Goal: Transaction & Acquisition: Book appointment/travel/reservation

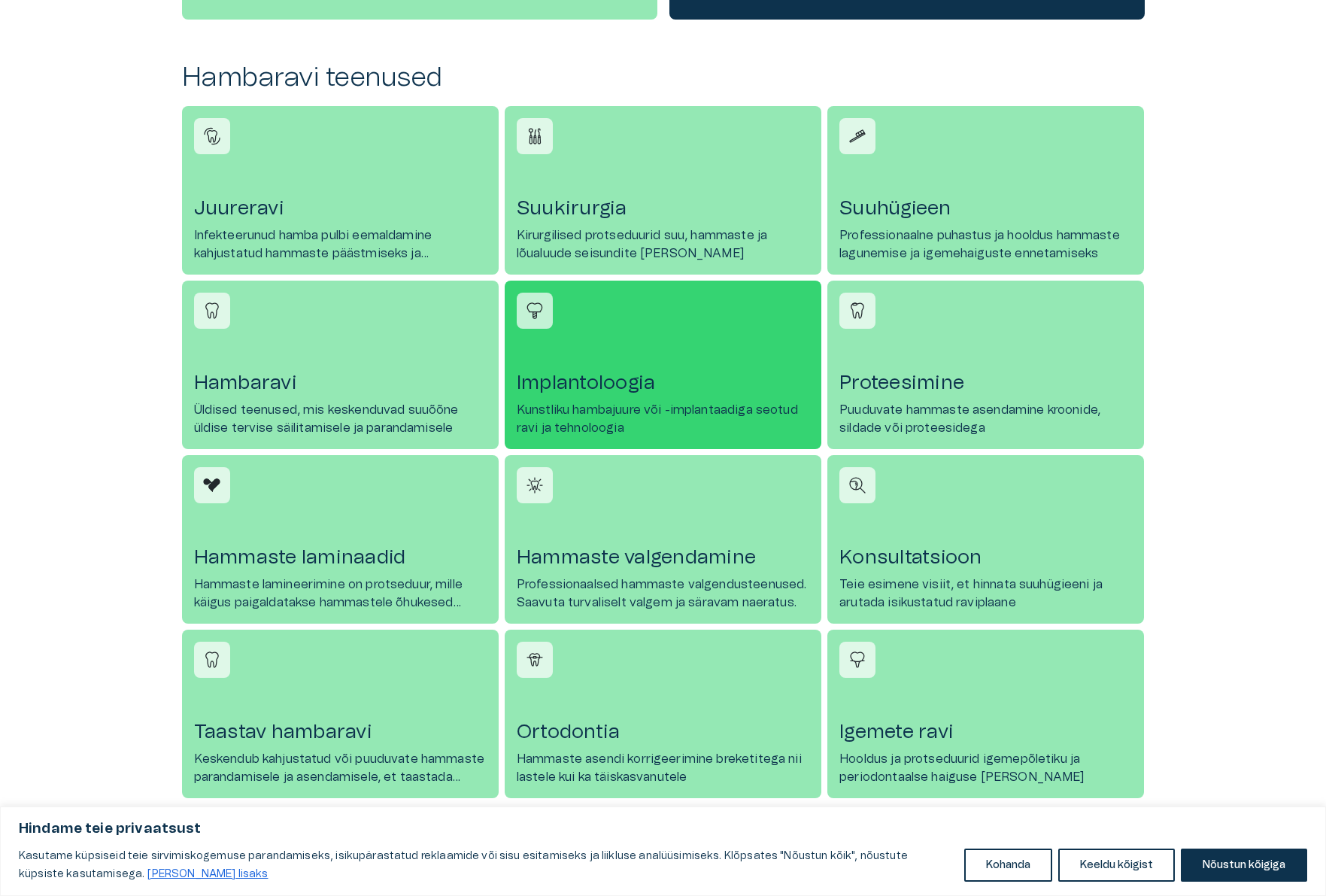
click at [590, 378] on h4 "Implantoloogia" at bounding box center [663, 382] width 293 height 24
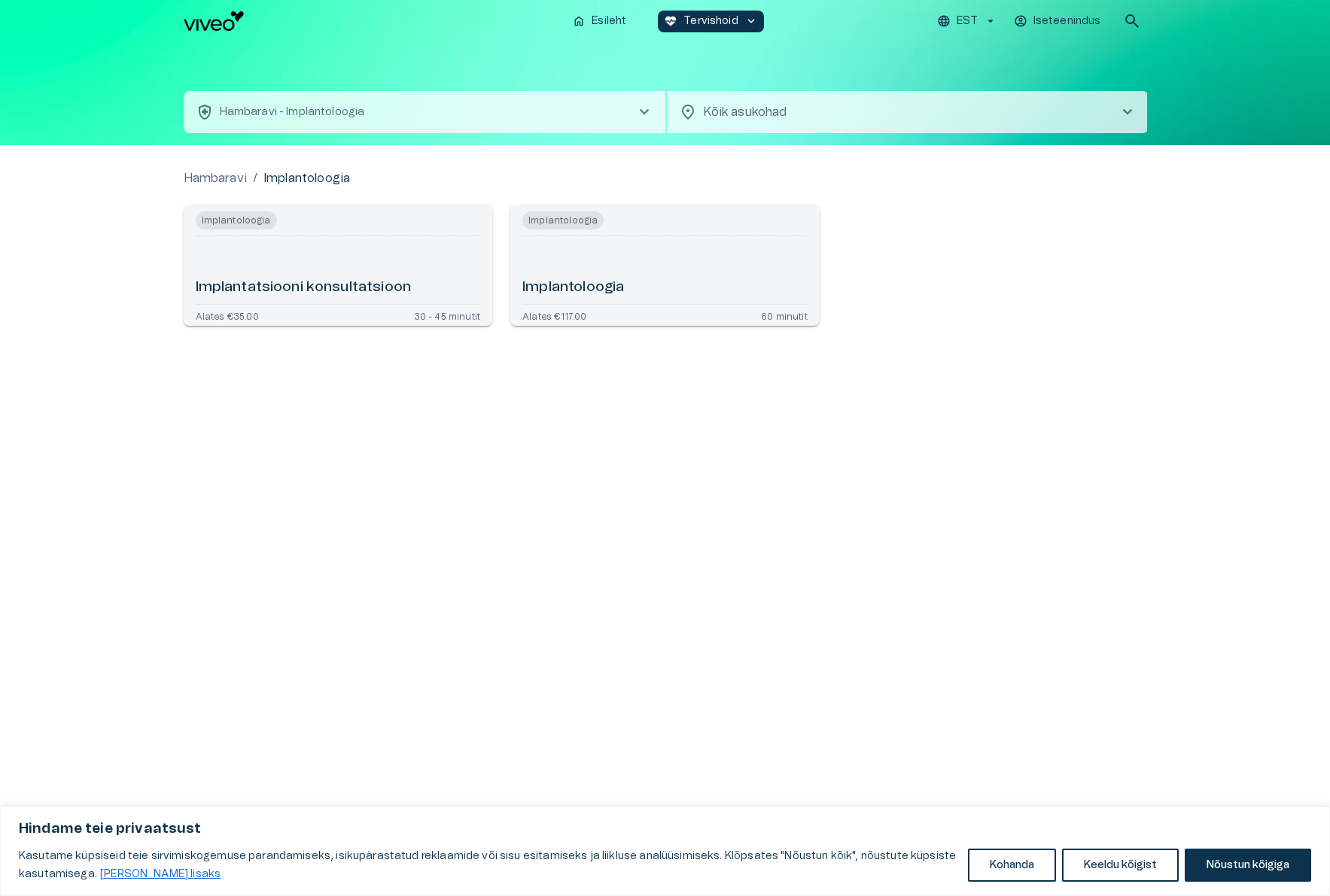
click at [271, 287] on h6 "Implantatsiooni konsultatsioon" at bounding box center [303, 288] width 216 height 21
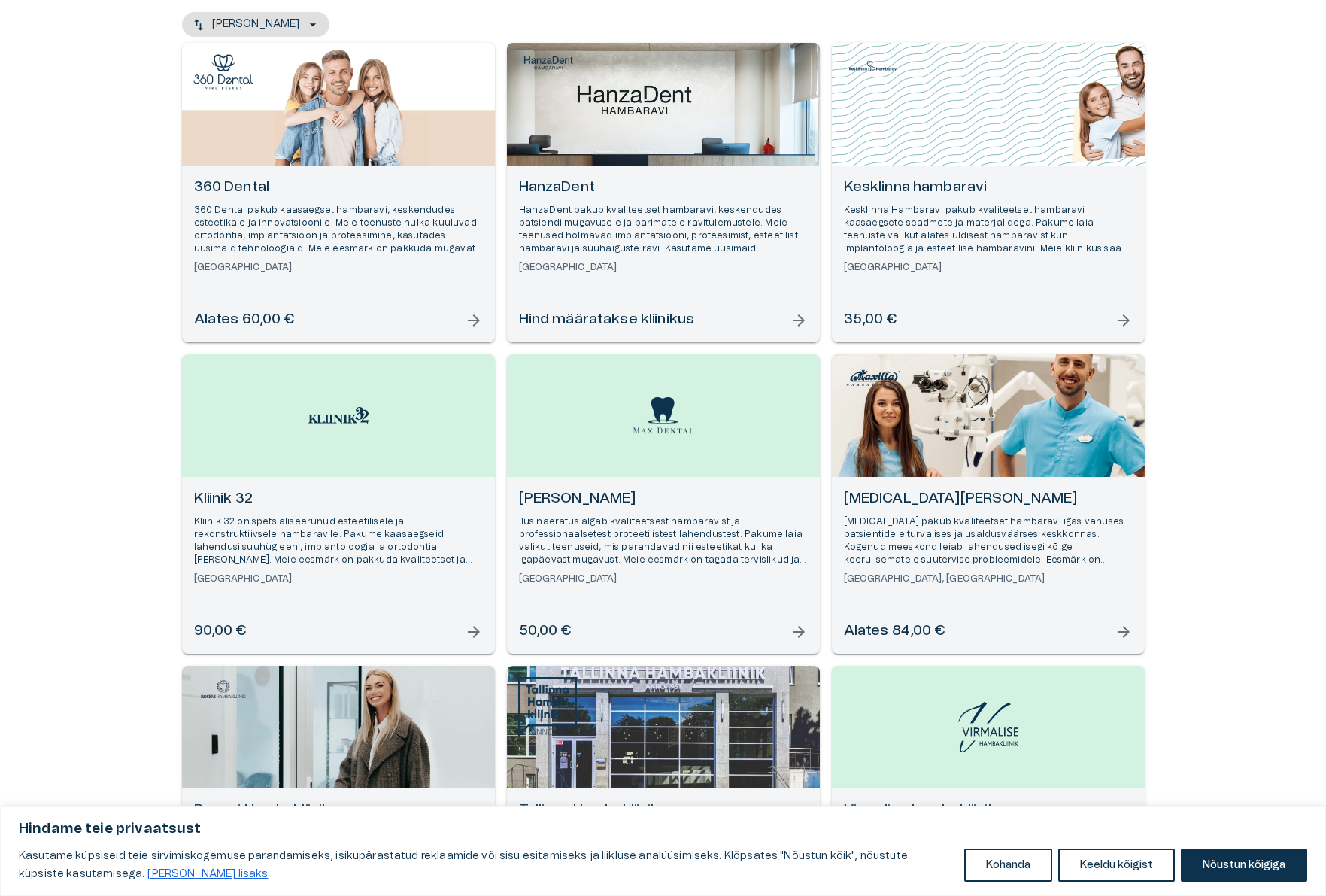
scroll to position [70, 0]
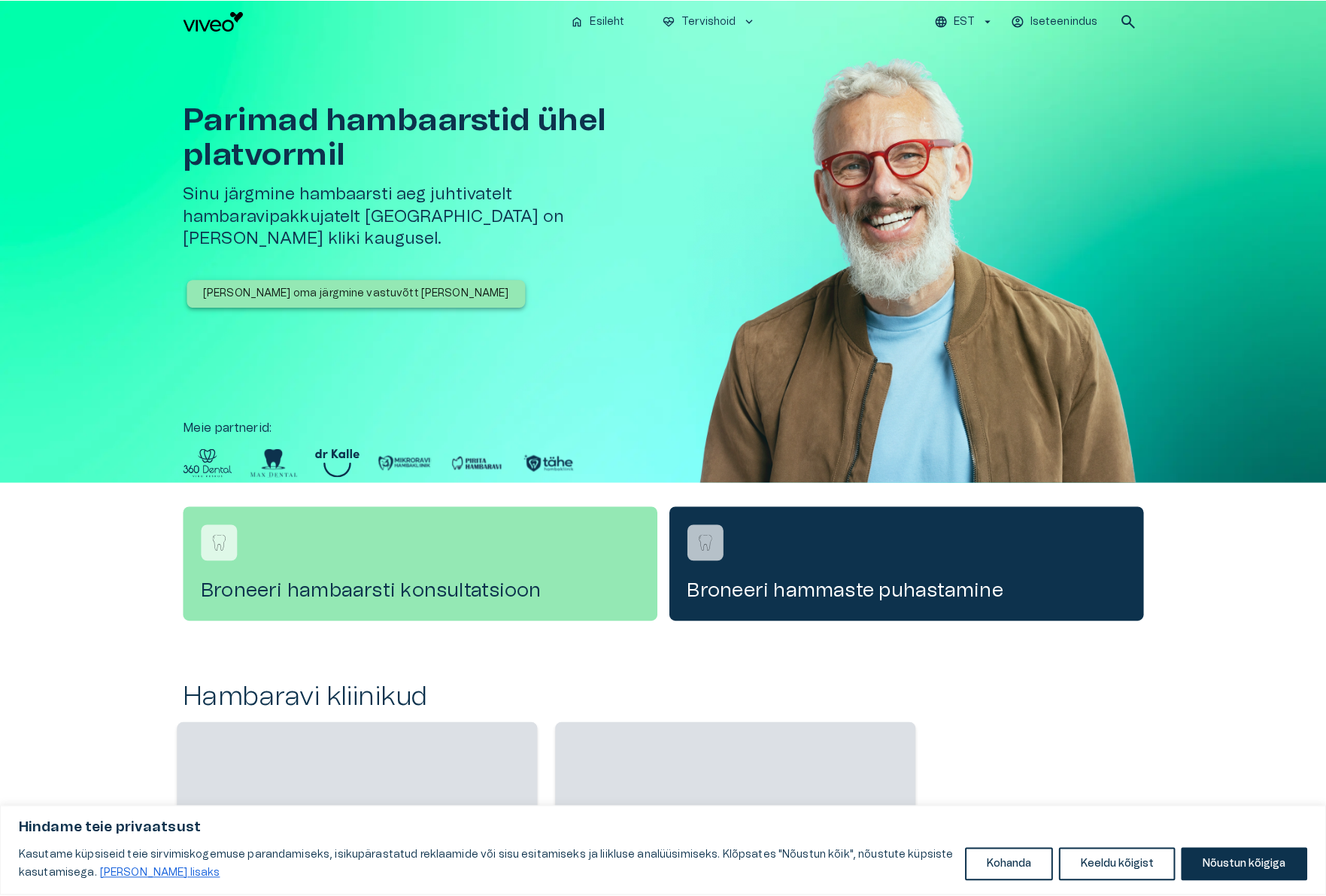
scroll to position [443, 0]
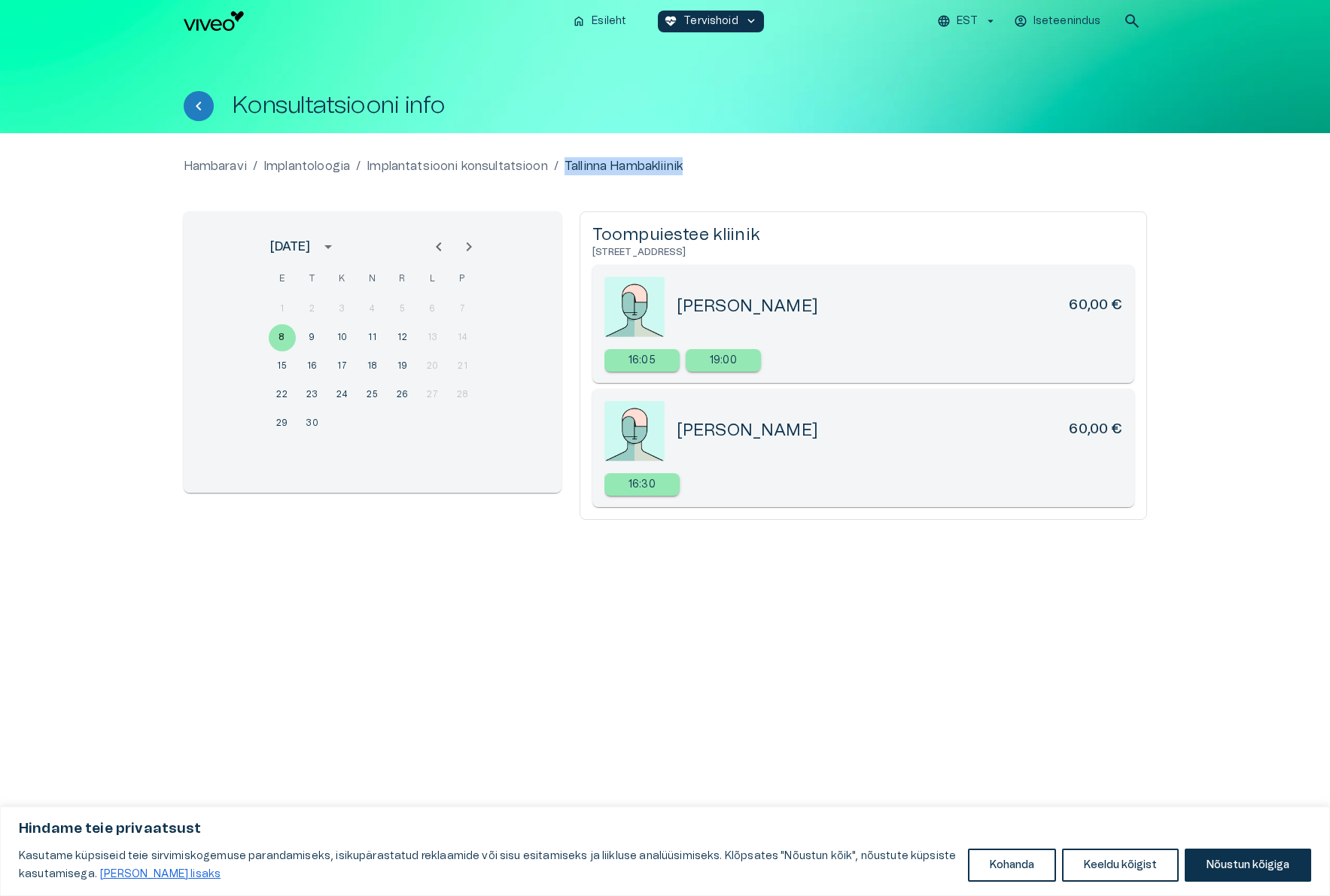
drag, startPoint x: 711, startPoint y: 163, endPoint x: 566, endPoint y: 169, distance: 145.1
click at [566, 169] on div "Hambaravi / Implantoloogia / Implantatsiooni konsultatsioon / [GEOGRAPHIC_DATA]" at bounding box center [665, 166] width 963 height 18
copy p "Tallinna Hambakliinik"
